Goal: Task Accomplishment & Management: Use online tool/utility

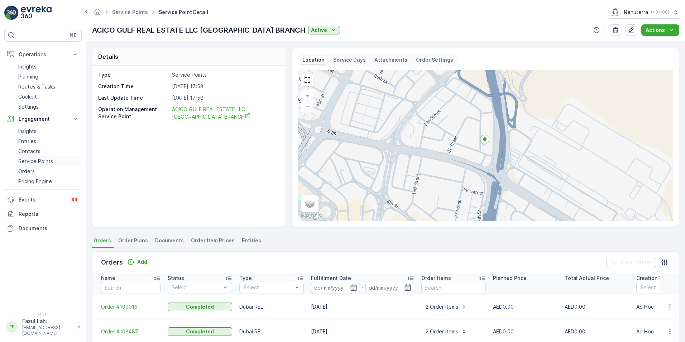
click at [39, 162] on p "Service Points" at bounding box center [35, 161] width 35 height 7
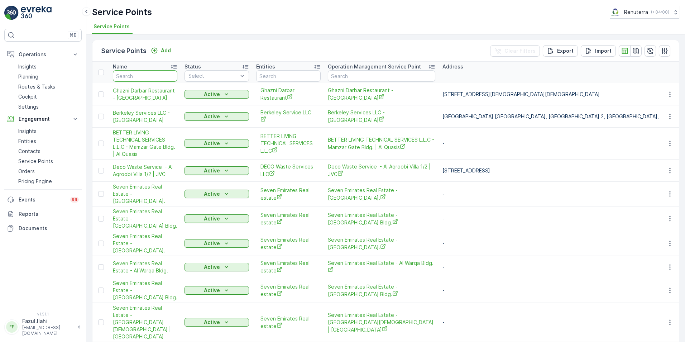
click at [130, 76] on input "text" at bounding box center [145, 75] width 65 height 11
type input "ANJAP"
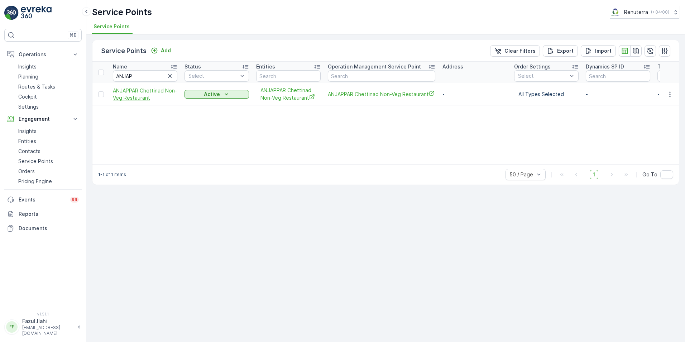
click at [140, 91] on span "ANJAPPAR Chettinad Non-Veg Restaurant" at bounding box center [145, 94] width 65 height 14
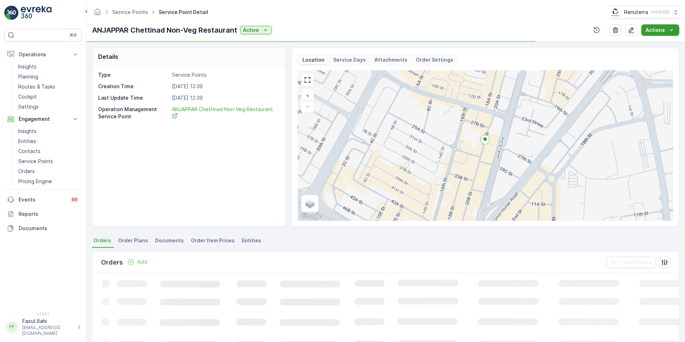
click at [661, 30] on p "Actions" at bounding box center [655, 30] width 19 height 7
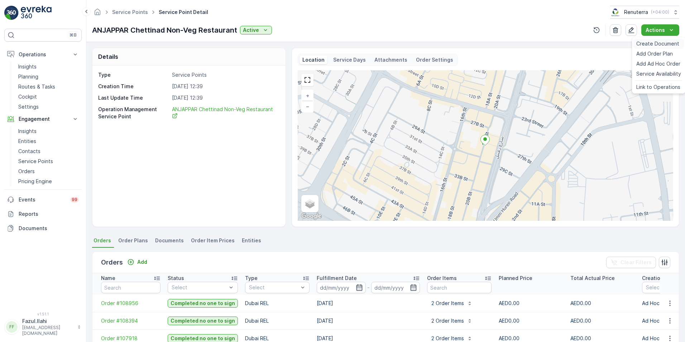
click at [658, 42] on span "Create Document" at bounding box center [657, 43] width 43 height 7
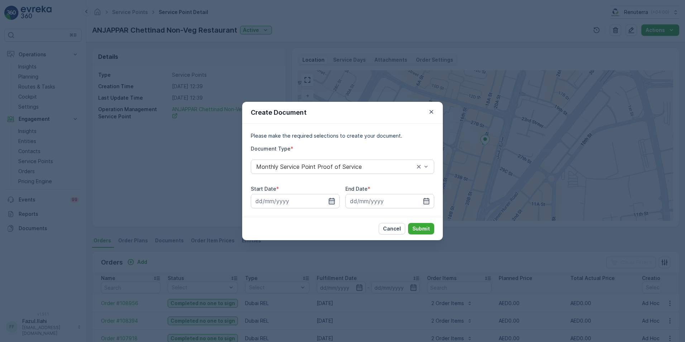
click at [333, 199] on icon "button" at bounding box center [332, 201] width 6 height 6
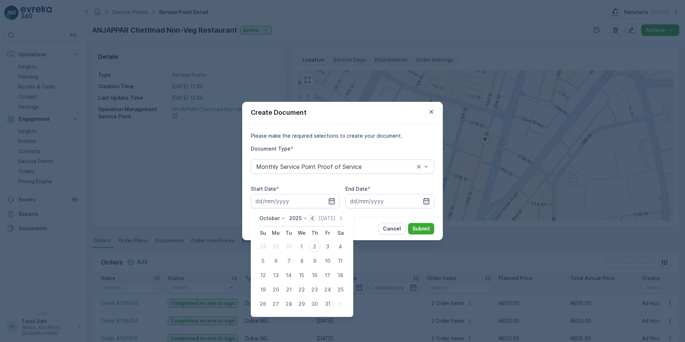
click at [313, 218] on icon "button" at bounding box center [312, 218] width 7 height 7
click at [277, 249] on div "1" at bounding box center [275, 246] width 11 height 11
type input "[DATE]"
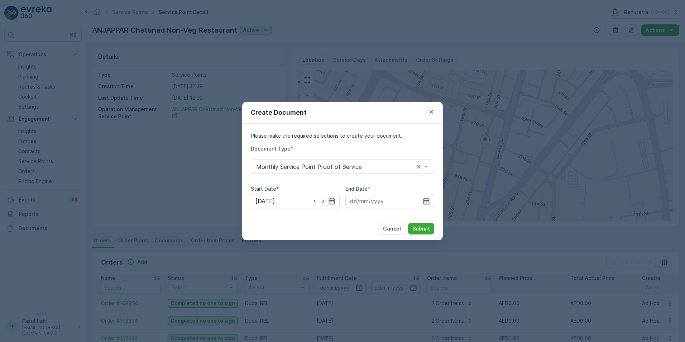
click at [426, 199] on icon "button" at bounding box center [426, 200] width 7 height 7
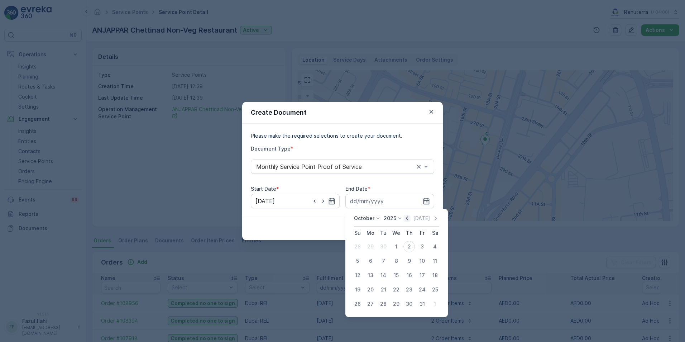
click at [408, 218] on icon "button" at bounding box center [406, 218] width 7 height 7
click at [380, 304] on div "30" at bounding box center [383, 303] width 11 height 11
type input "[DATE]"
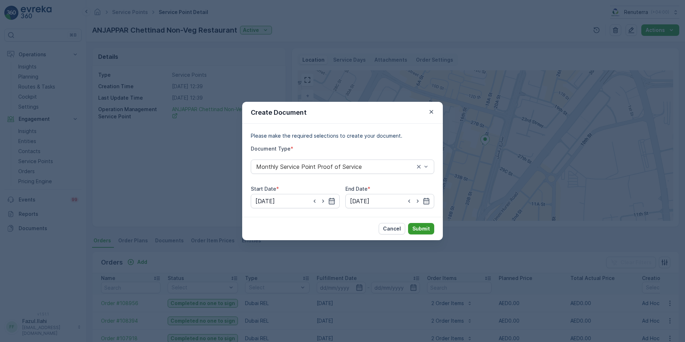
click at [426, 228] on p "Submit" at bounding box center [421, 228] width 18 height 7
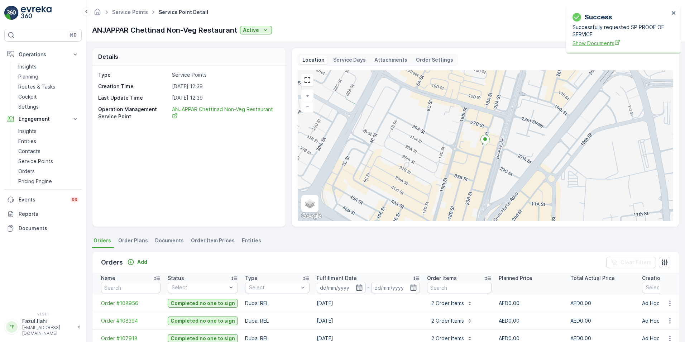
click at [586, 44] on span "Show Documents" at bounding box center [621, 43] width 97 height 8
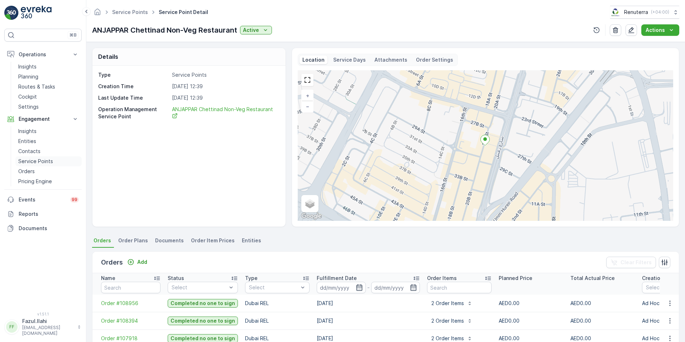
click at [29, 161] on p "Service Points" at bounding box center [35, 161] width 35 height 7
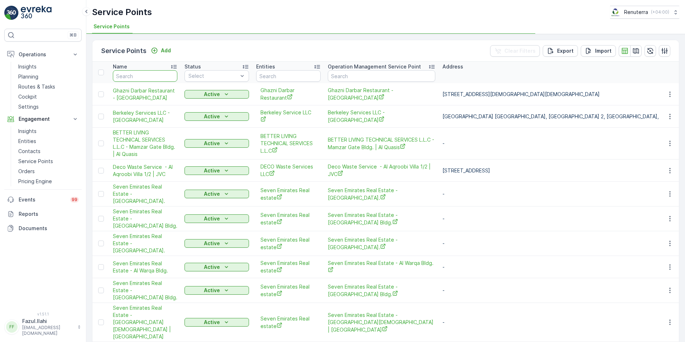
click at [156, 76] on input "text" at bounding box center [145, 75] width 65 height 11
click at [154, 76] on input "text" at bounding box center [145, 75] width 65 height 11
type input "GENO"
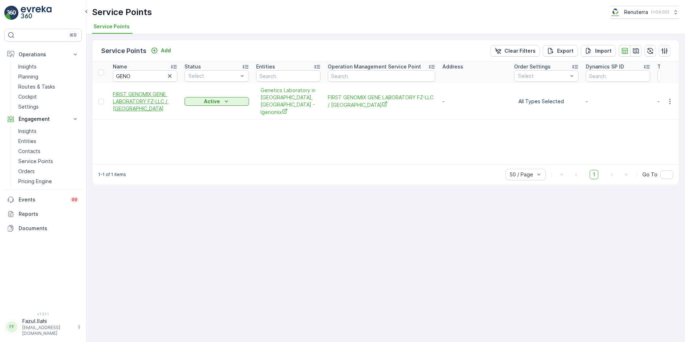
click at [138, 97] on span "FIRST GENOMIX GENE LABORATORY FZ-LLC / [GEOGRAPHIC_DATA]" at bounding box center [145, 102] width 65 height 22
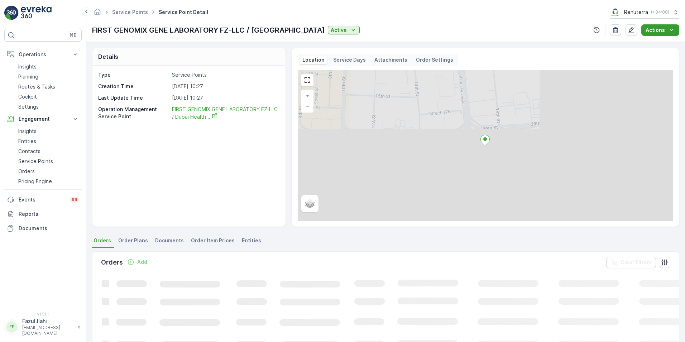
click at [655, 29] on p "Actions" at bounding box center [655, 30] width 19 height 7
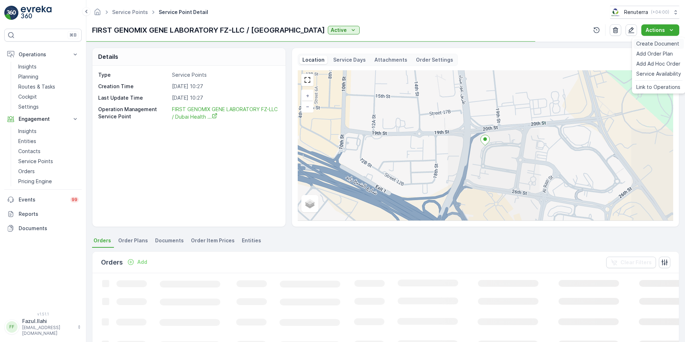
click at [656, 44] on span "Create Document" at bounding box center [657, 43] width 43 height 7
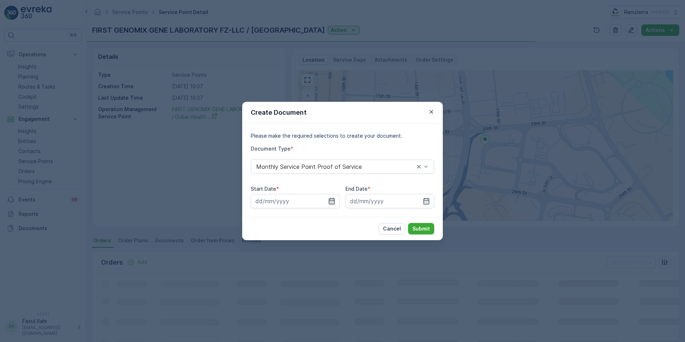
click at [334, 201] on icon "button" at bounding box center [331, 200] width 7 height 7
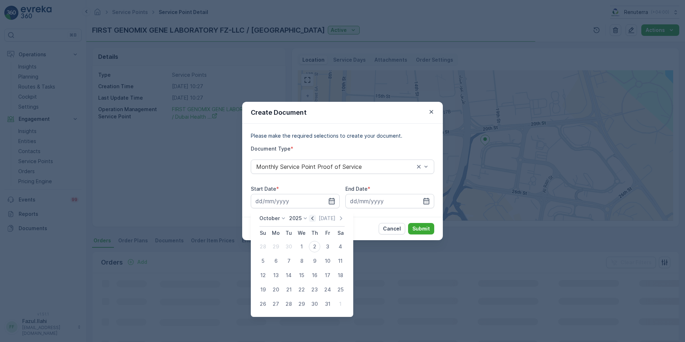
click at [316, 219] on icon "button" at bounding box center [312, 218] width 7 height 7
click at [276, 246] on div "1" at bounding box center [275, 246] width 11 height 11
type input "[DATE]"
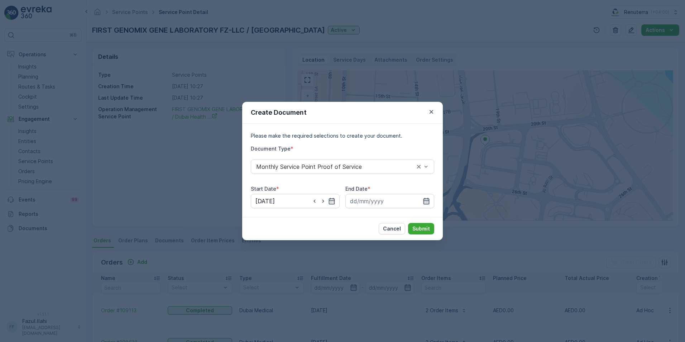
click at [426, 200] on icon "button" at bounding box center [426, 200] width 7 height 7
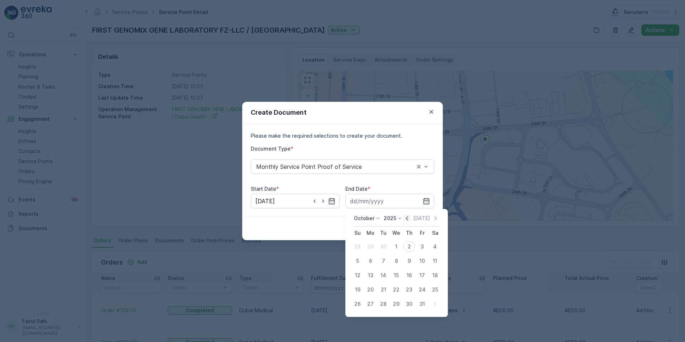
click at [411, 218] on icon "button" at bounding box center [406, 218] width 7 height 7
click at [381, 302] on div "30" at bounding box center [383, 303] width 11 height 11
type input "[DATE]"
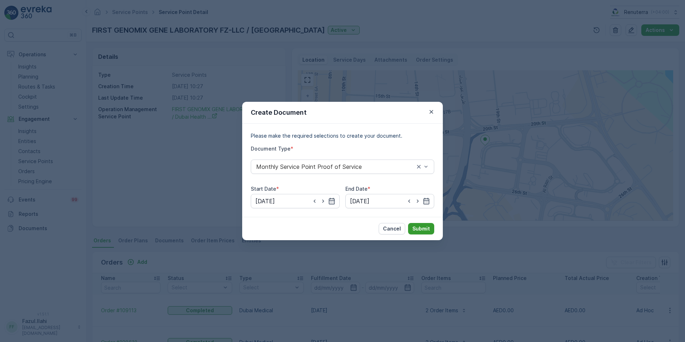
click at [420, 227] on p "Submit" at bounding box center [421, 228] width 18 height 7
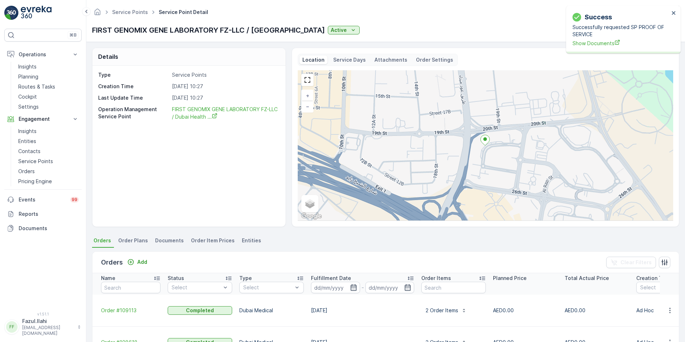
click at [583, 30] on p "Successfully requested SP PROOF OF SERVICE" at bounding box center [621, 31] width 97 height 14
click at [587, 44] on span "Show Documents" at bounding box center [621, 43] width 97 height 8
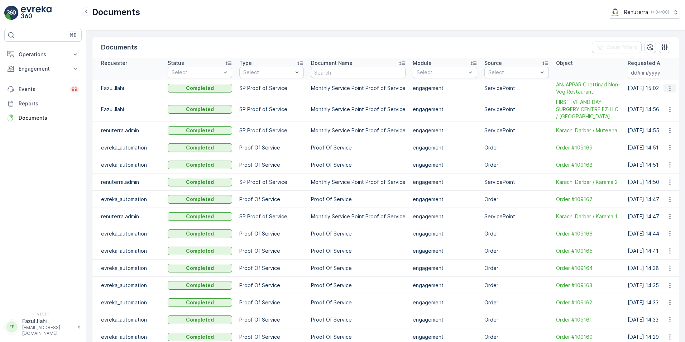
click at [668, 89] on icon "button" at bounding box center [670, 88] width 7 height 7
click at [664, 98] on span "See Details" at bounding box center [668, 98] width 28 height 7
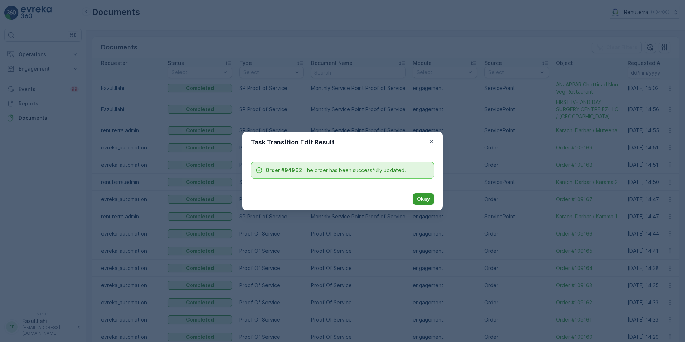
click at [420, 199] on p "Okay" at bounding box center [423, 198] width 13 height 7
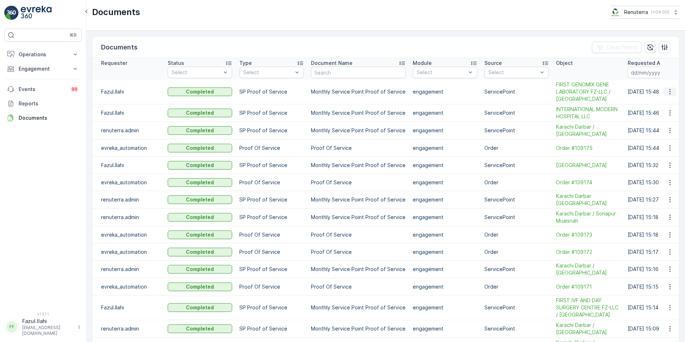
click at [667, 93] on icon "button" at bounding box center [670, 91] width 7 height 7
click at [670, 103] on span "See Details" at bounding box center [668, 102] width 28 height 7
